Goal: Task Accomplishment & Management: Complete application form

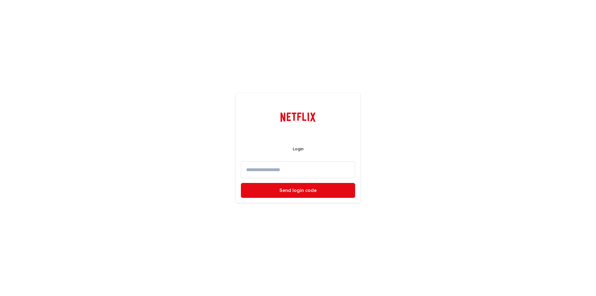
click at [280, 176] on input at bounding box center [298, 169] width 114 height 16
click at [279, 168] on input at bounding box center [298, 169] width 114 height 16
type input "**********"
click at [241, 183] on button "Send login code" at bounding box center [298, 190] width 114 height 15
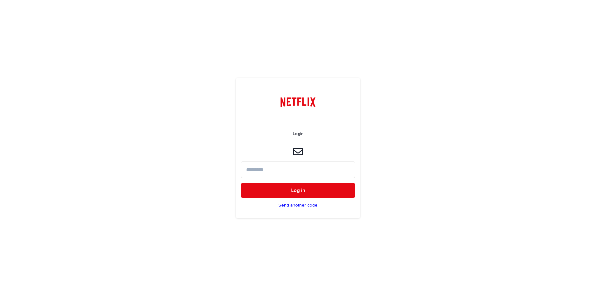
click at [314, 172] on input at bounding box center [298, 169] width 114 height 16
click at [290, 207] on p "Send another code" at bounding box center [297, 205] width 39 height 5
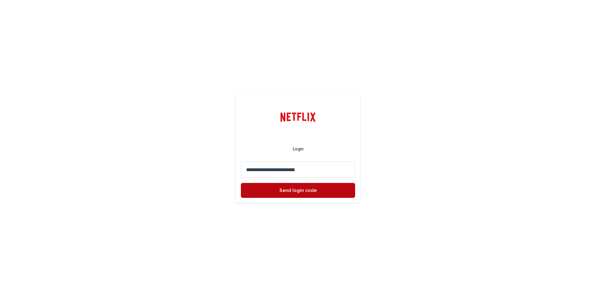
click at [338, 195] on button "Send login code" at bounding box center [298, 190] width 114 height 15
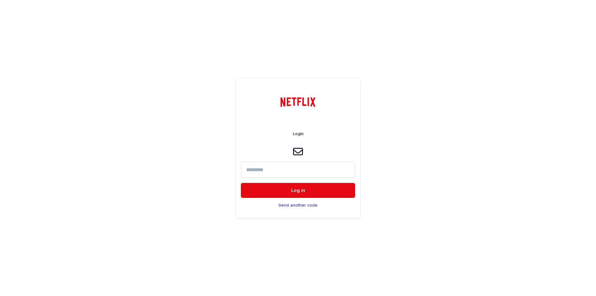
click at [314, 172] on input at bounding box center [298, 169] width 114 height 16
click at [241, 183] on button "Log in" at bounding box center [298, 190] width 114 height 15
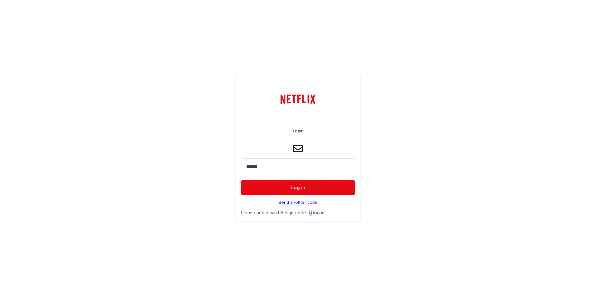
drag, startPoint x: 312, startPoint y: 240, endPoint x: 315, endPoint y: 236, distance: 5.3
click at [312, 240] on div "Login ****** Log in Send another code Please add a valid 6 digit code to log in" at bounding box center [298, 148] width 596 height 296
drag, startPoint x: 281, startPoint y: 164, endPoint x: 224, endPoint y: 166, distance: 57.4
click at [224, 166] on div "Login ****** Log in Send another code Please add a valid 6 digit code to log in" at bounding box center [298, 148] width 596 height 296
type input "******"
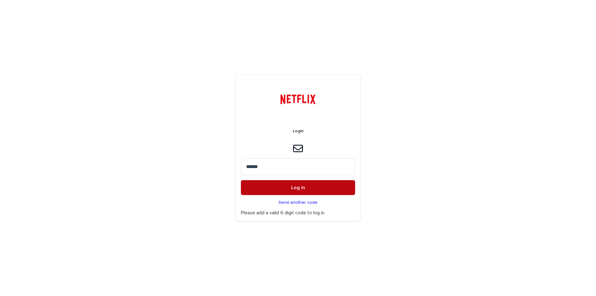
click at [285, 188] on button "Log in" at bounding box center [298, 187] width 114 height 15
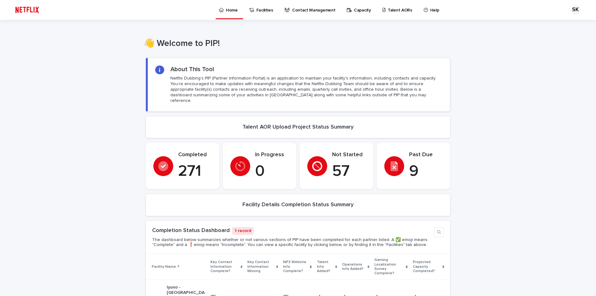
click at [388, 11] on p "Talent AORs" at bounding box center [400, 6] width 25 height 13
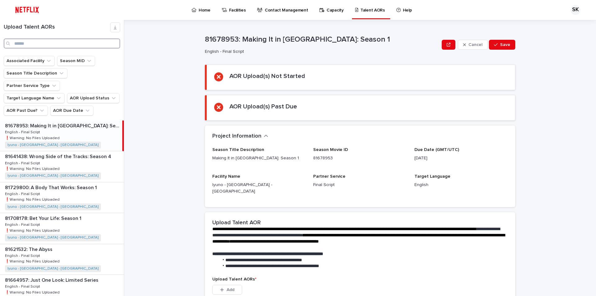
click at [27, 43] on input "Search" at bounding box center [62, 43] width 116 height 10
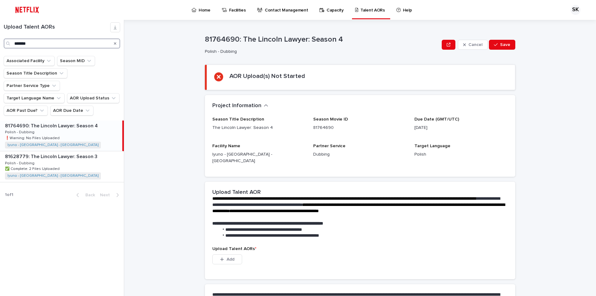
type input "*******"
click at [75, 122] on p "81764690: The Lincoln Lawyer: Season 4" at bounding box center [52, 125] width 94 height 7
click at [34, 122] on p "81764690: The Lincoln Lawyer: Season 4" at bounding box center [52, 125] width 94 height 7
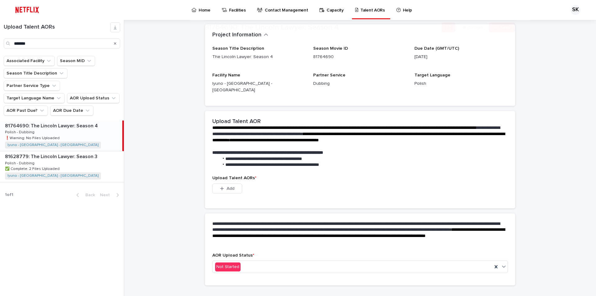
scroll to position [76, 0]
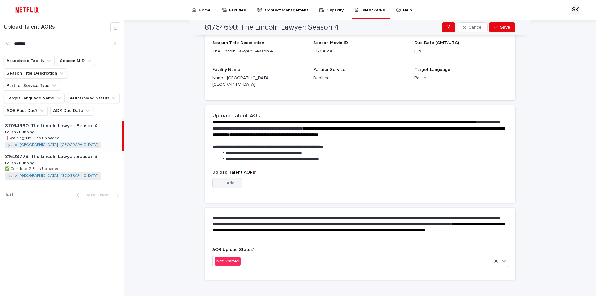
click at [230, 178] on button "Add" at bounding box center [227, 183] width 30 height 10
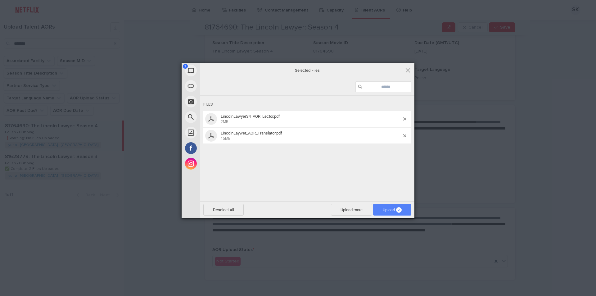
click at [383, 210] on span "Upload 2" at bounding box center [392, 209] width 19 height 5
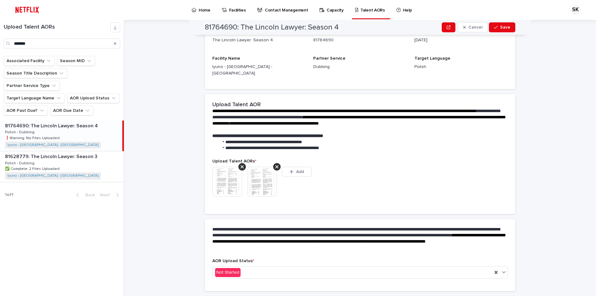
scroll to position [68, 0]
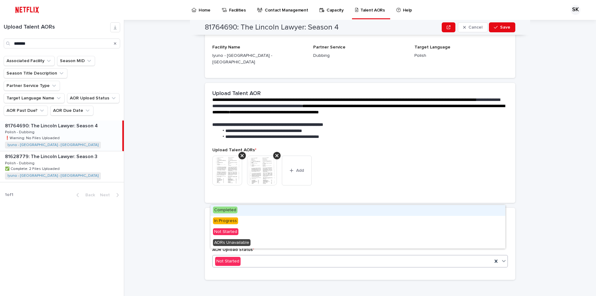
click at [241, 213] on div "Completed" at bounding box center [357, 210] width 295 height 11
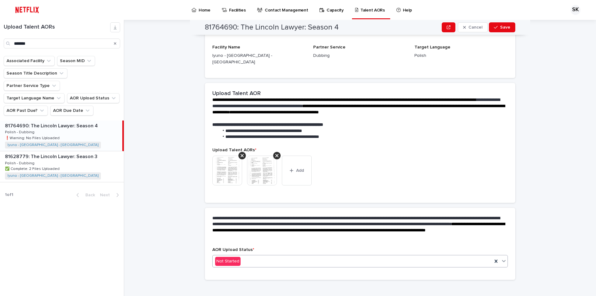
scroll to position [0, 0]
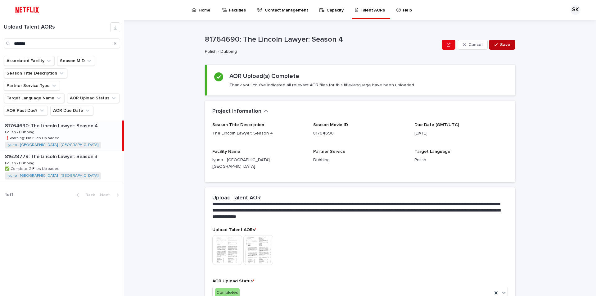
click at [502, 42] on button "Save" at bounding box center [502, 45] width 26 height 10
